Goal: Task Accomplishment & Management: Use online tool/utility

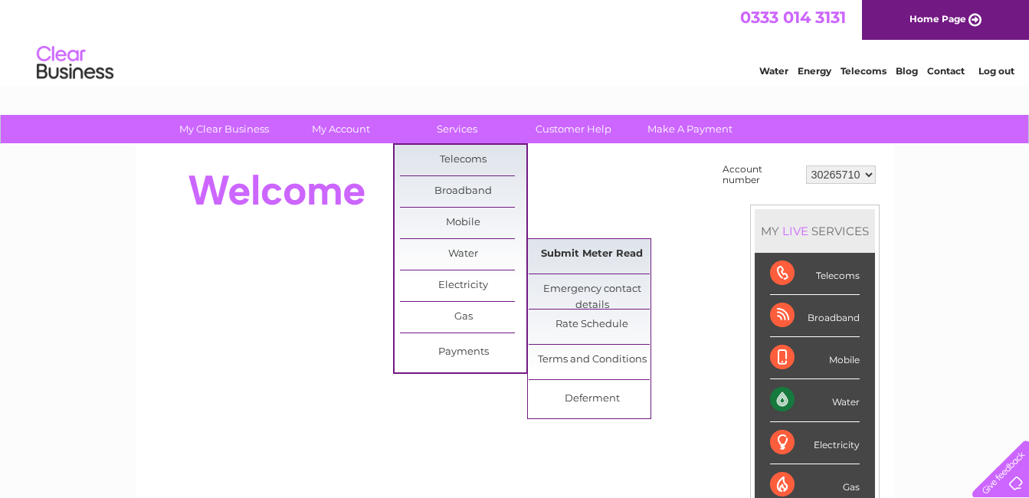
click at [578, 258] on link "Submit Meter Read" at bounding box center [592, 254] width 126 height 31
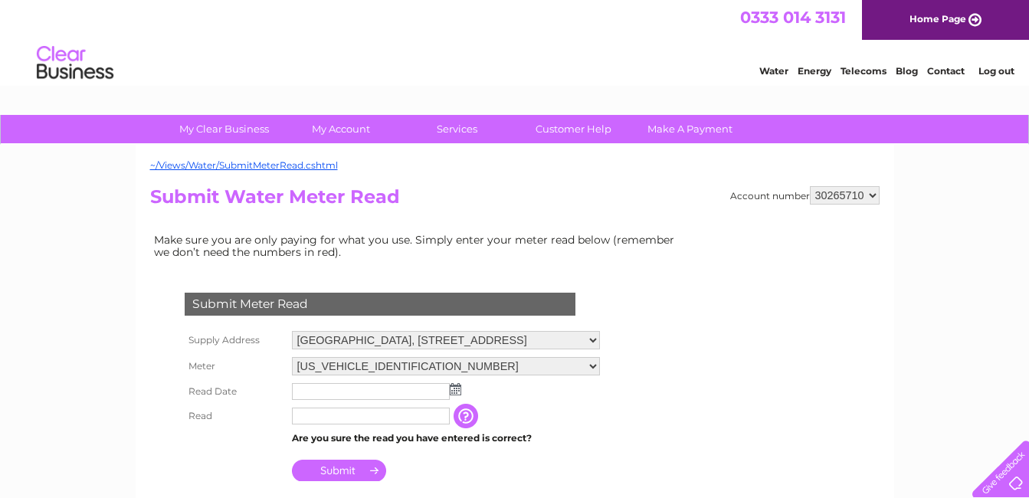
click at [456, 389] on img at bounding box center [455, 389] width 11 height 12
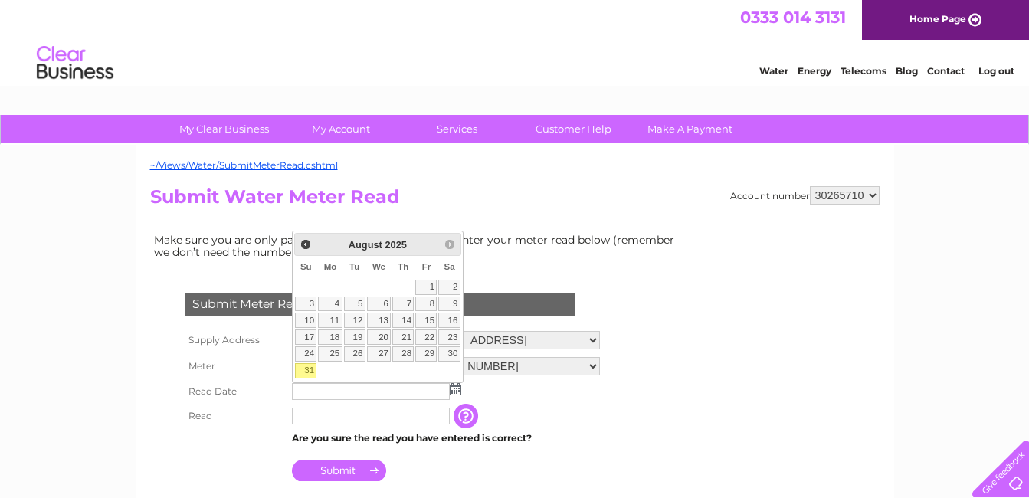
click at [309, 368] on link "31" at bounding box center [305, 370] width 21 height 15
type input "[DATE]"
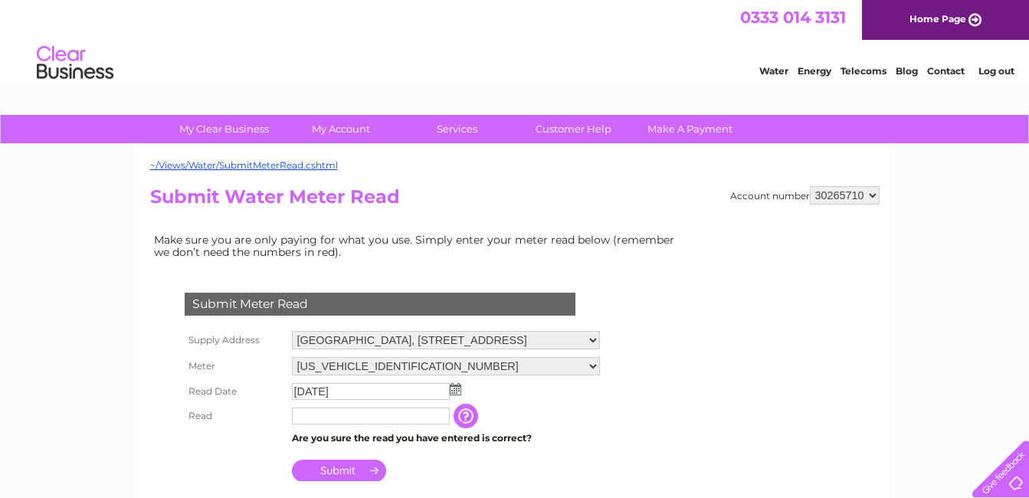
click at [337, 417] on input "text" at bounding box center [371, 416] width 158 height 17
type input "7380"
click at [358, 472] on input "Submit" at bounding box center [339, 470] width 94 height 21
